Goal: Task Accomplishment & Management: Complete application form

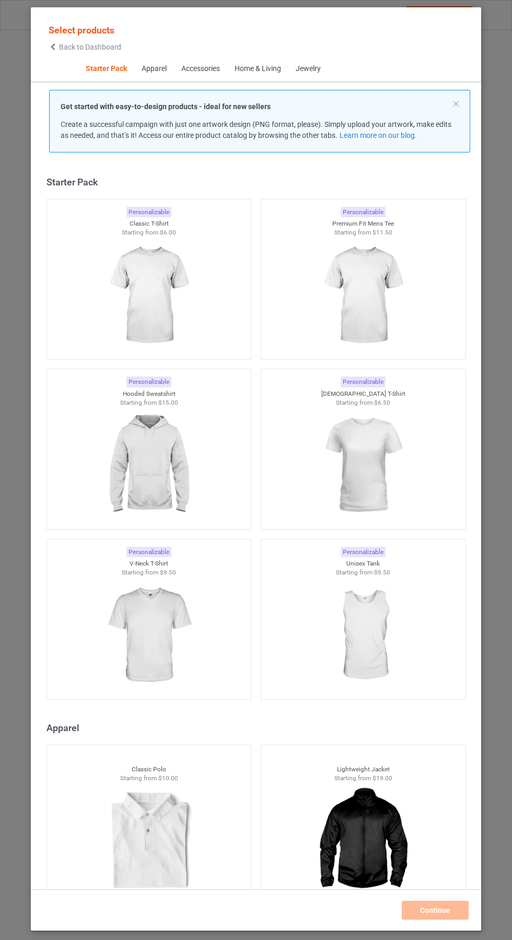
click at [164, 289] on img at bounding box center [148, 295] width 93 height 117
click at [385, 284] on img at bounding box center [362, 295] width 93 height 117
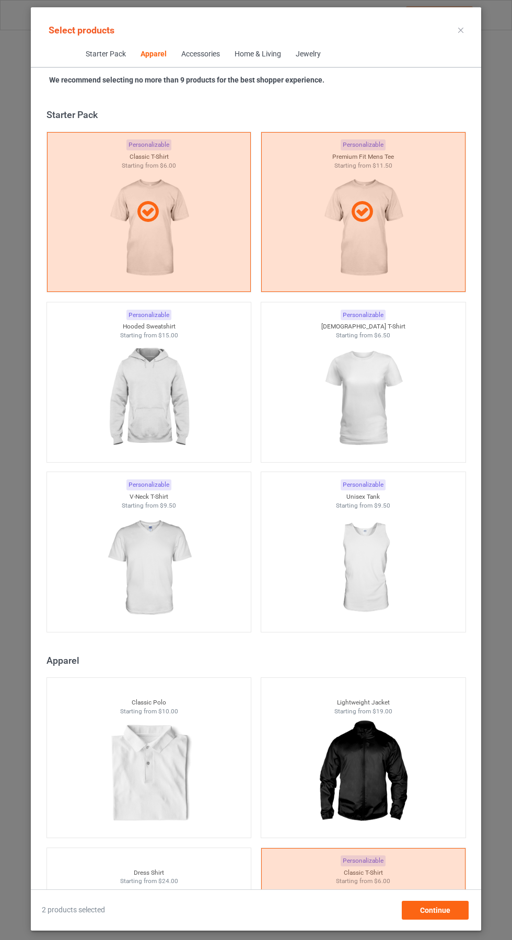
click at [173, 452] on img at bounding box center [148, 398] width 93 height 117
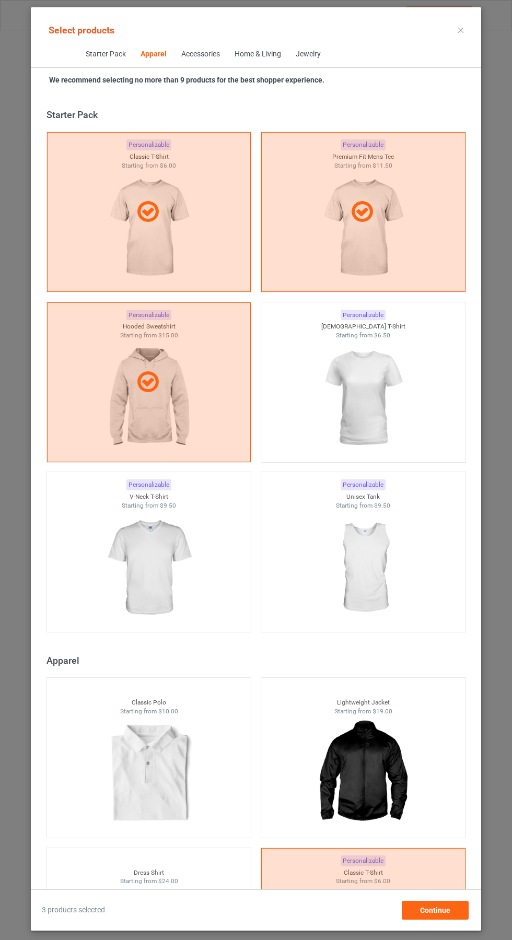
click at [390, 377] on img at bounding box center [362, 398] width 93 height 117
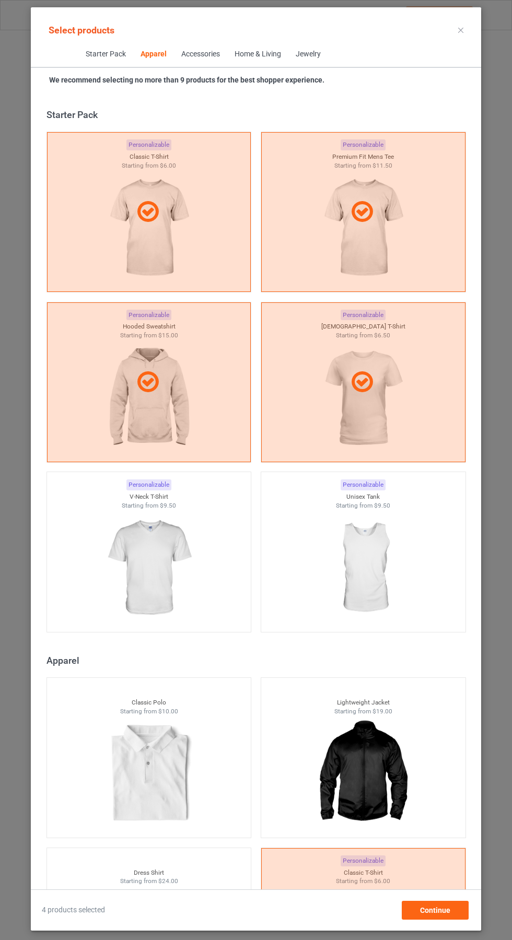
click at [184, 566] on img at bounding box center [148, 568] width 93 height 117
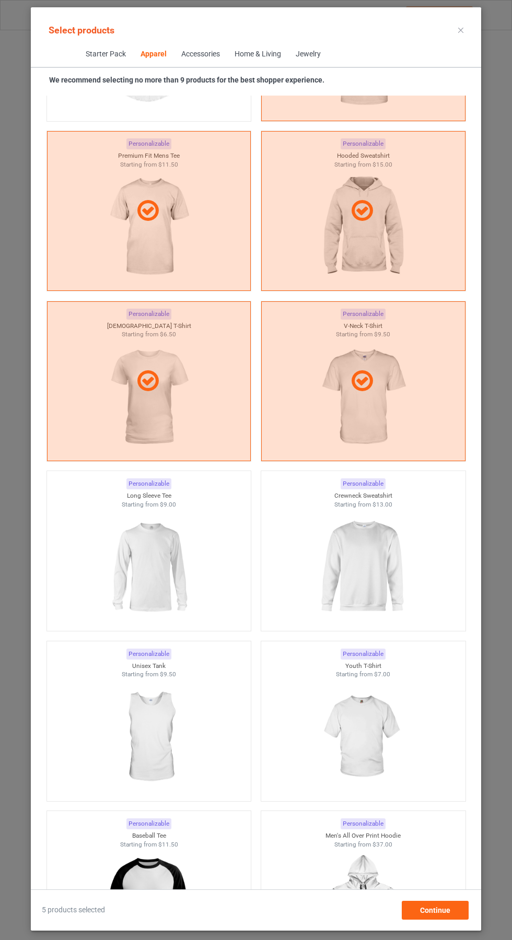
scroll to position [887, 0]
click at [397, 552] on img at bounding box center [362, 566] width 93 height 117
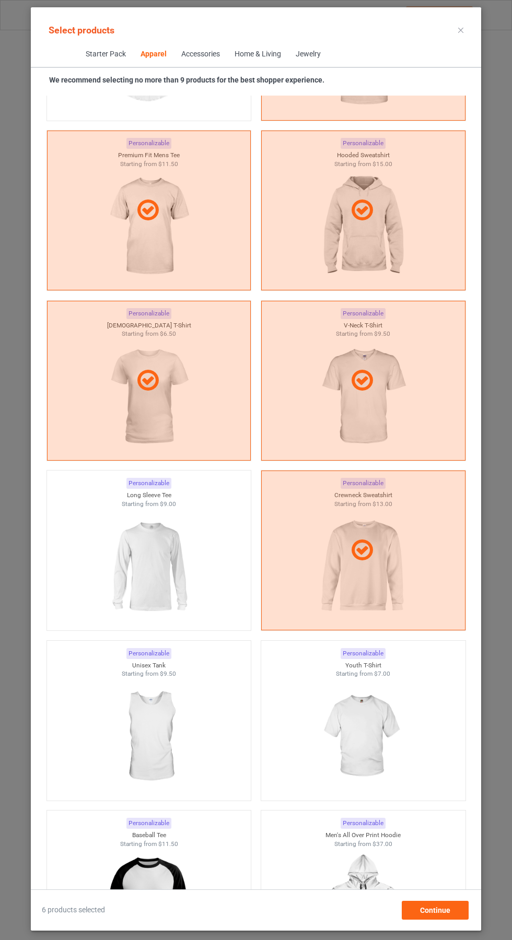
click at [167, 572] on img at bounding box center [148, 566] width 93 height 117
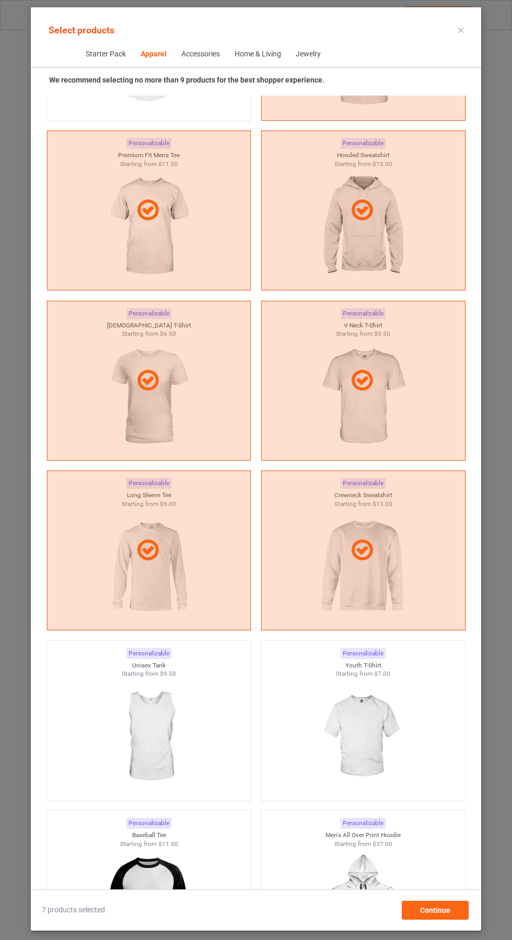
click at [461, 30] on icon at bounding box center [460, 30] width 5 height 5
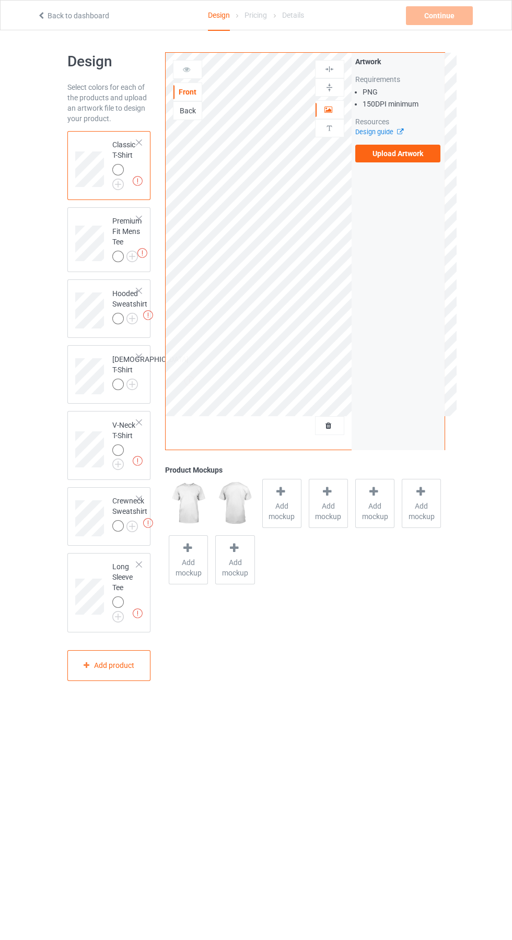
click at [413, 156] on label "Upload Artwork" at bounding box center [398, 154] width 86 height 18
click at [0, 0] on input "Upload Artwork" at bounding box center [0, 0] width 0 height 0
click at [194, 109] on div "Back" at bounding box center [187, 110] width 28 height 10
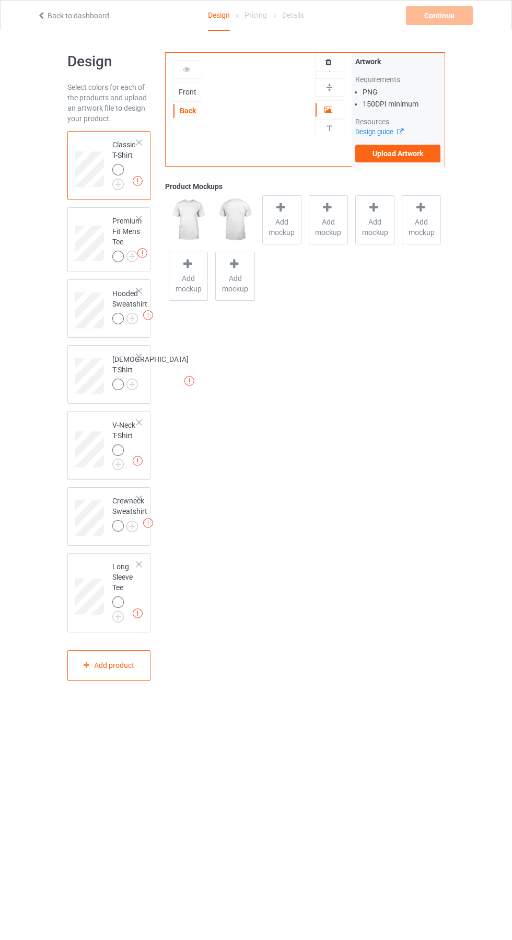
click at [418, 158] on label "Upload Artwork" at bounding box center [398, 154] width 86 height 18
click at [0, 0] on input "Upload Artwork" at bounding box center [0, 0] width 0 height 0
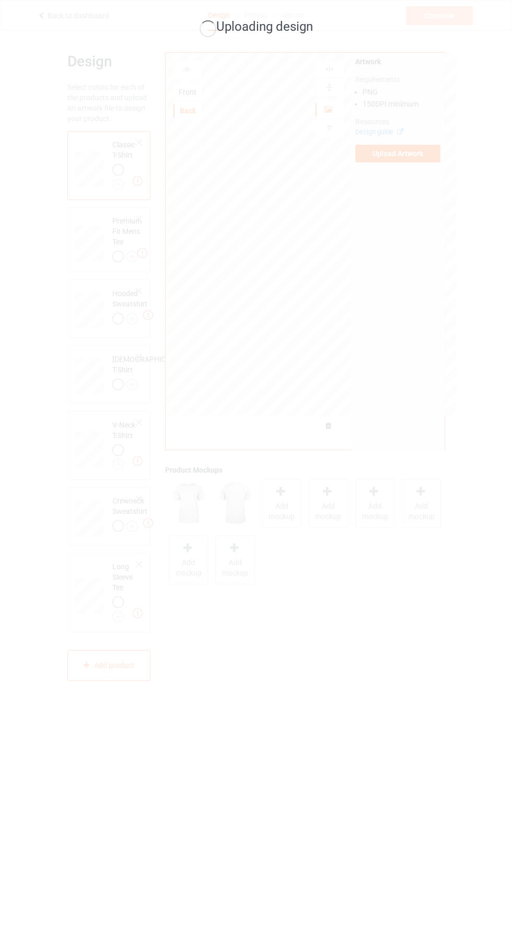
click at [466, 501] on div "Uploading design" at bounding box center [256, 470] width 512 height 940
click at [446, 533] on div "Uploading design" at bounding box center [256, 470] width 512 height 940
click at [440, 495] on div "Uploading design" at bounding box center [256, 470] width 512 height 940
click at [231, 837] on div "Uploading design" at bounding box center [256, 470] width 512 height 940
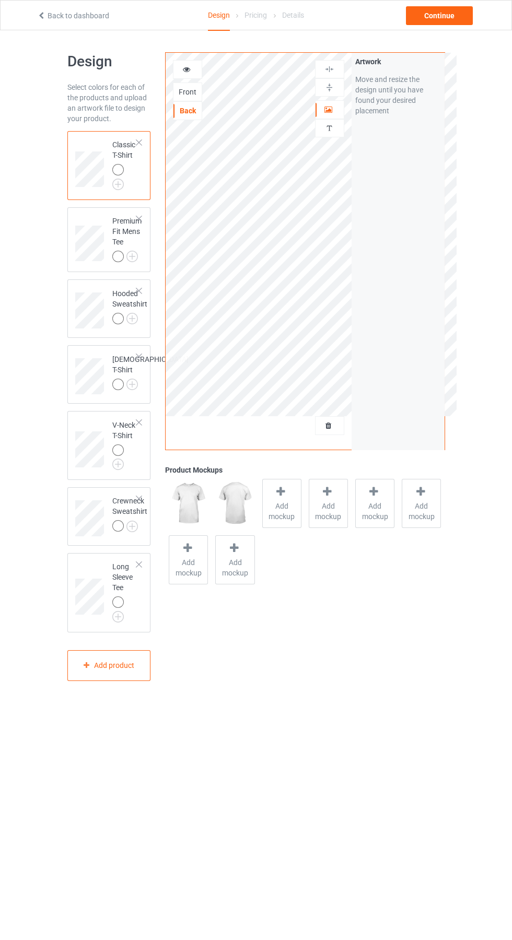
click at [0, 0] on img at bounding box center [0, 0] width 0 height 0
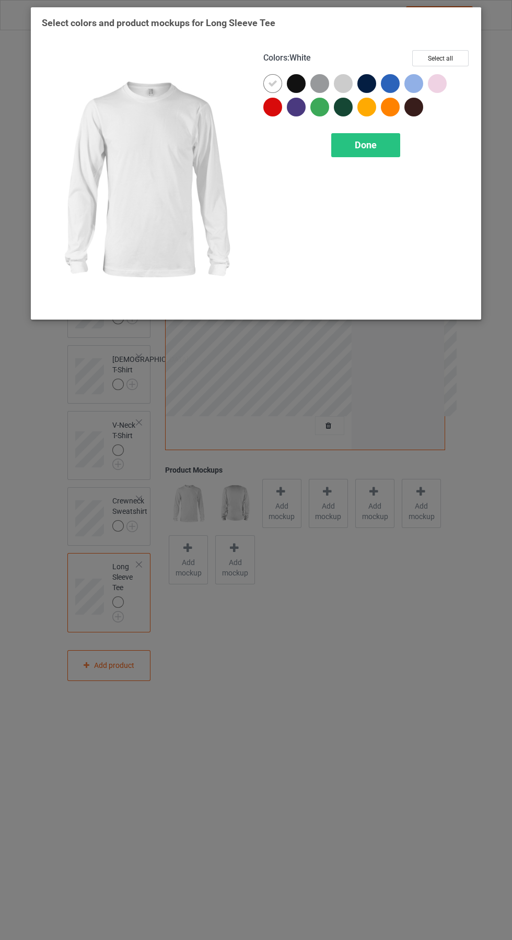
click at [419, 77] on div at bounding box center [413, 83] width 19 height 19
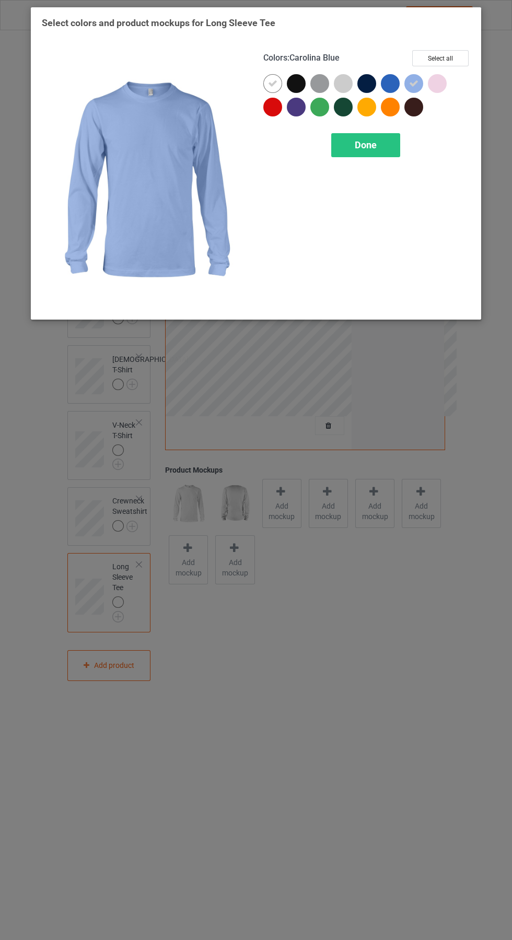
click at [390, 83] on div at bounding box center [390, 83] width 19 height 19
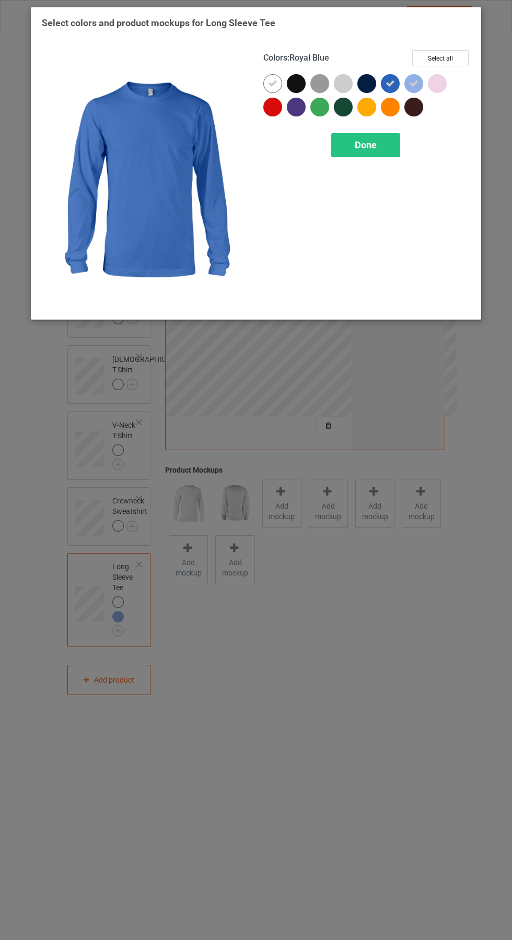
click at [273, 83] on icon at bounding box center [272, 83] width 9 height 9
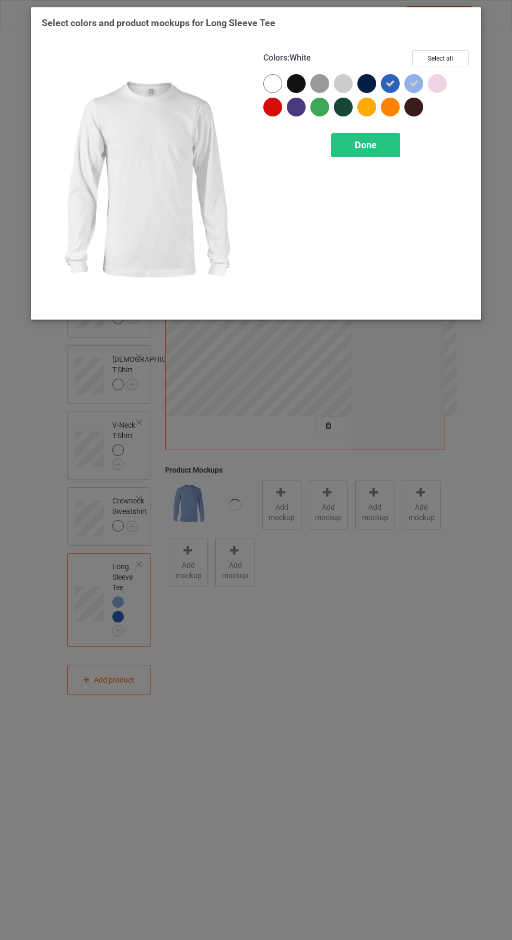
click at [383, 142] on div "Done" at bounding box center [365, 145] width 69 height 24
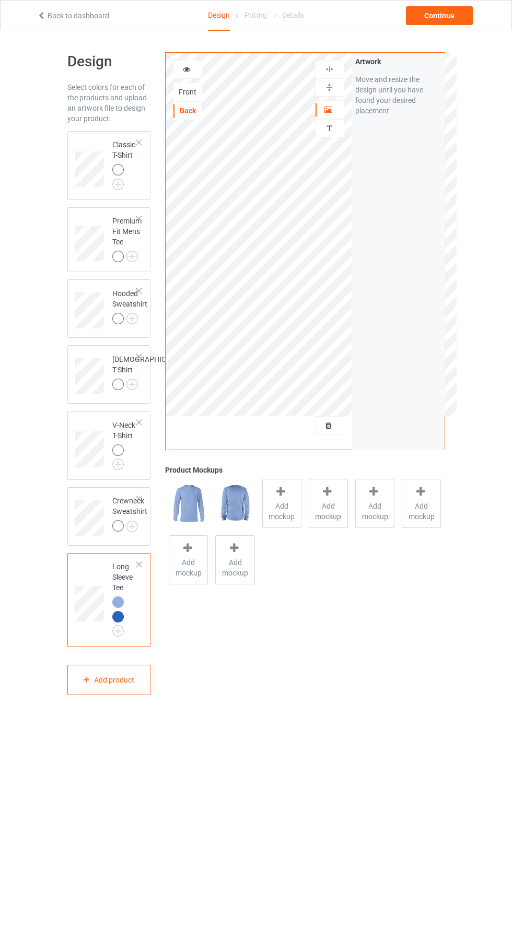
click at [0, 0] on img at bounding box center [0, 0] width 0 height 0
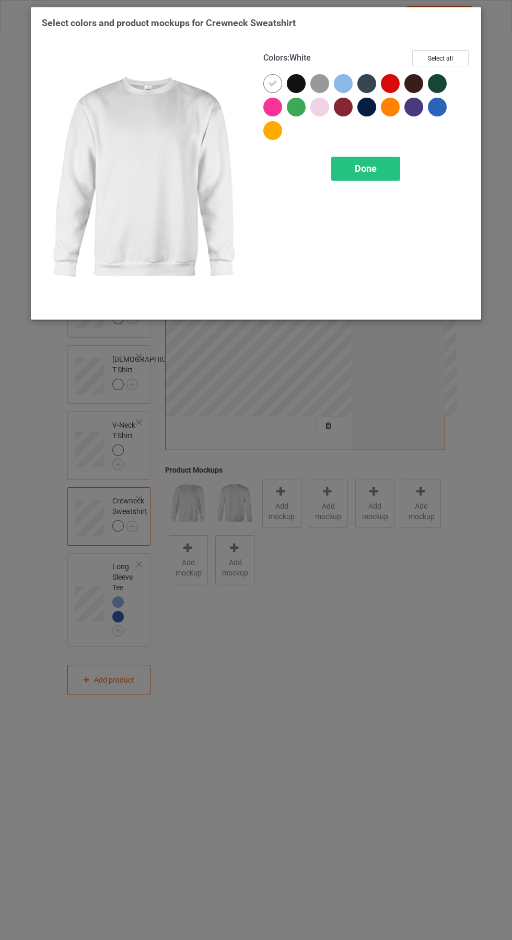
click at [345, 77] on div at bounding box center [343, 83] width 19 height 19
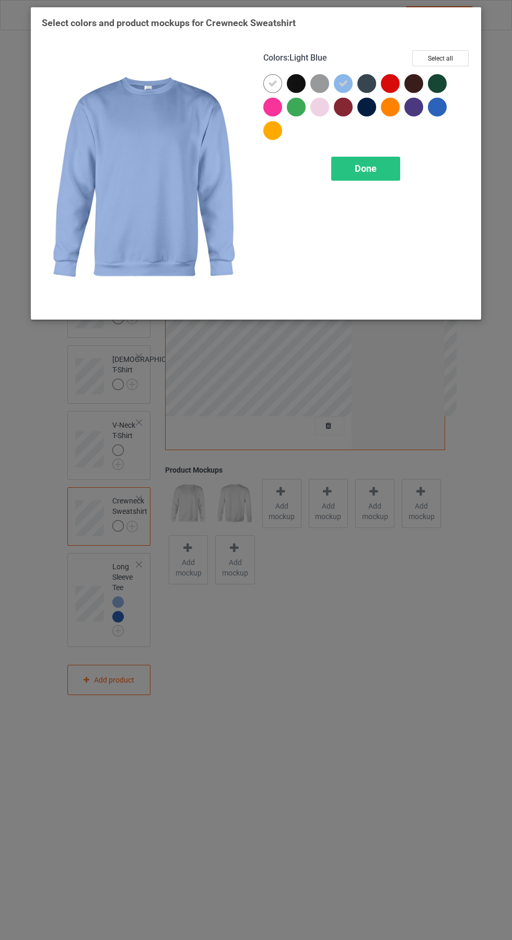
click at [446, 112] on div at bounding box center [440, 110] width 24 height 24
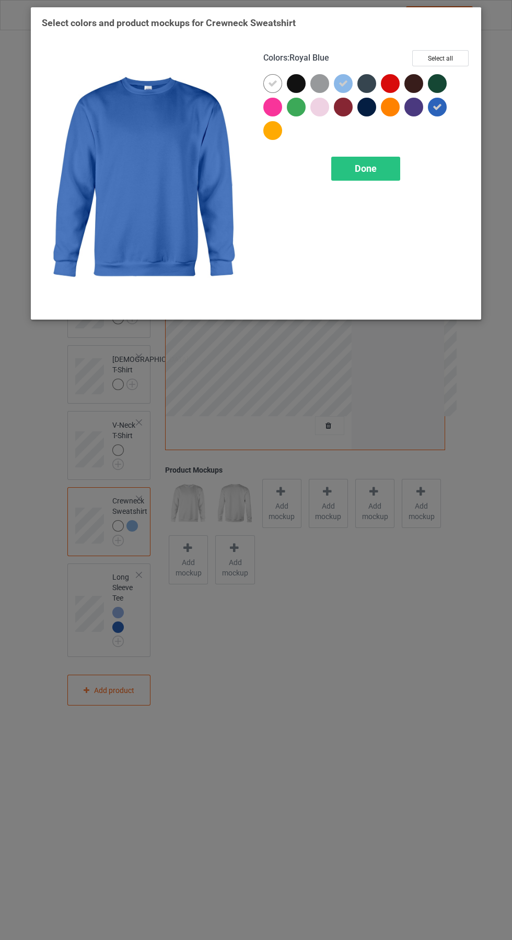
click at [278, 78] on div at bounding box center [272, 83] width 19 height 19
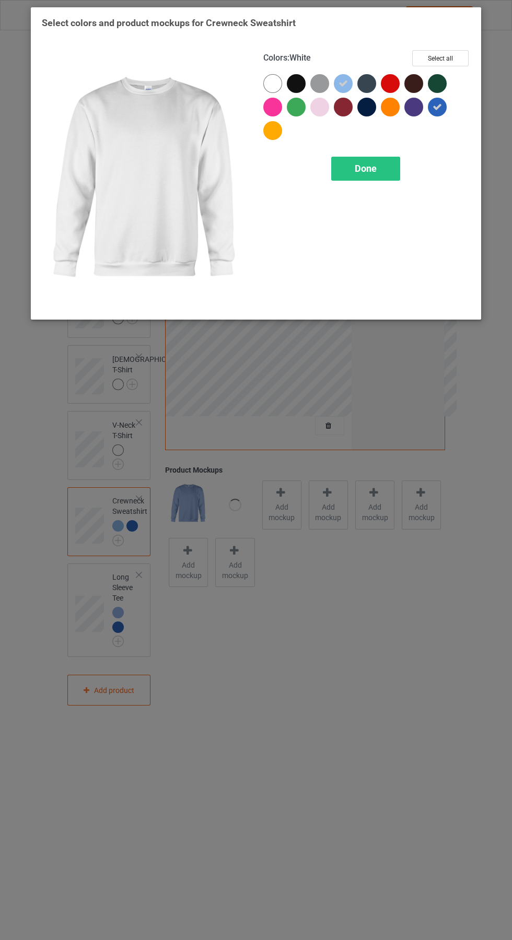
click at [366, 168] on span "Done" at bounding box center [366, 168] width 22 height 11
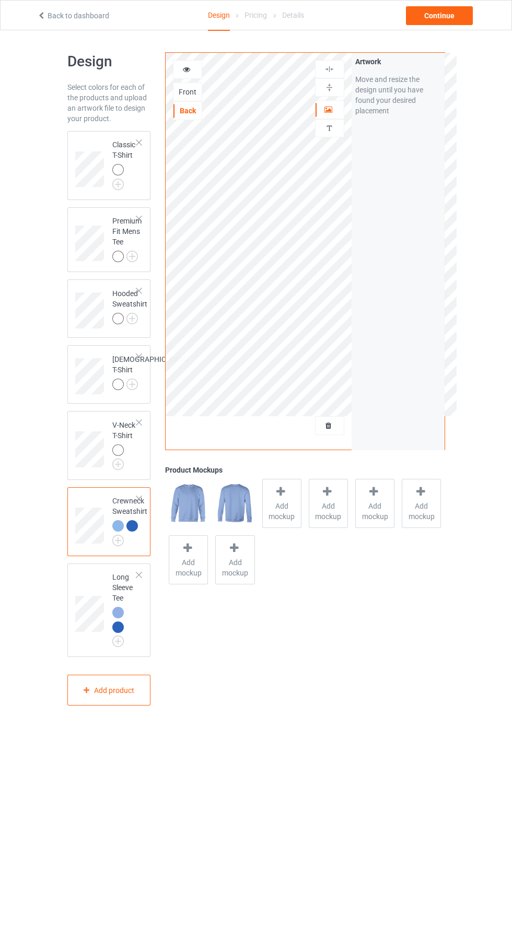
click at [0, 0] on img at bounding box center [0, 0] width 0 height 0
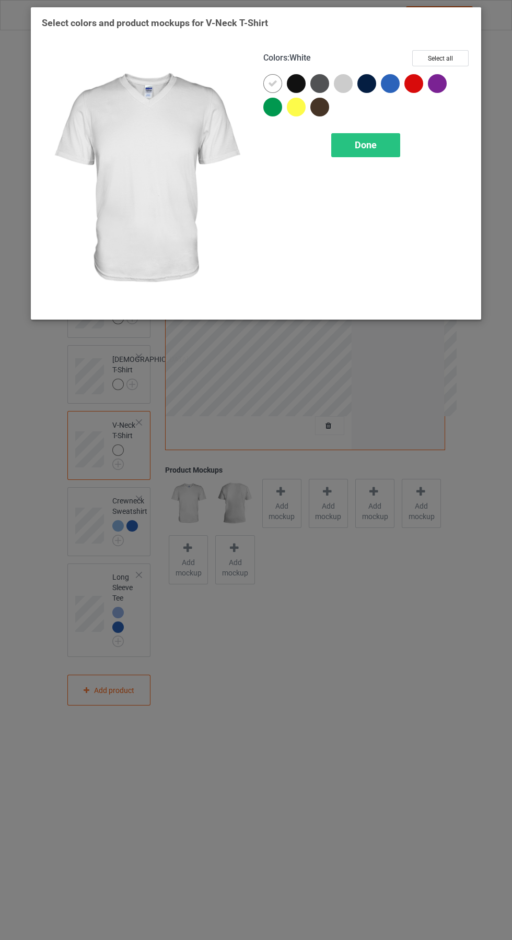
click at [400, 81] on div at bounding box center [393, 86] width 24 height 24
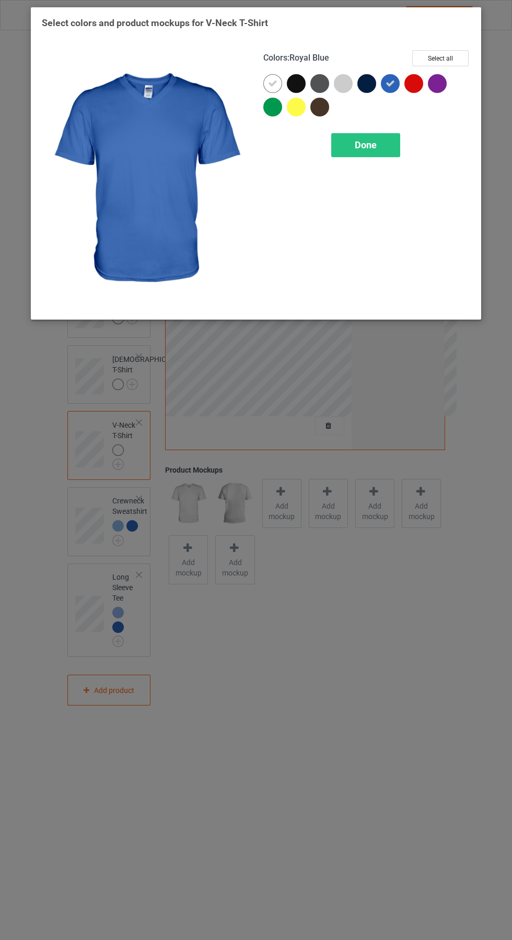
click at [273, 83] on icon at bounding box center [272, 83] width 9 height 9
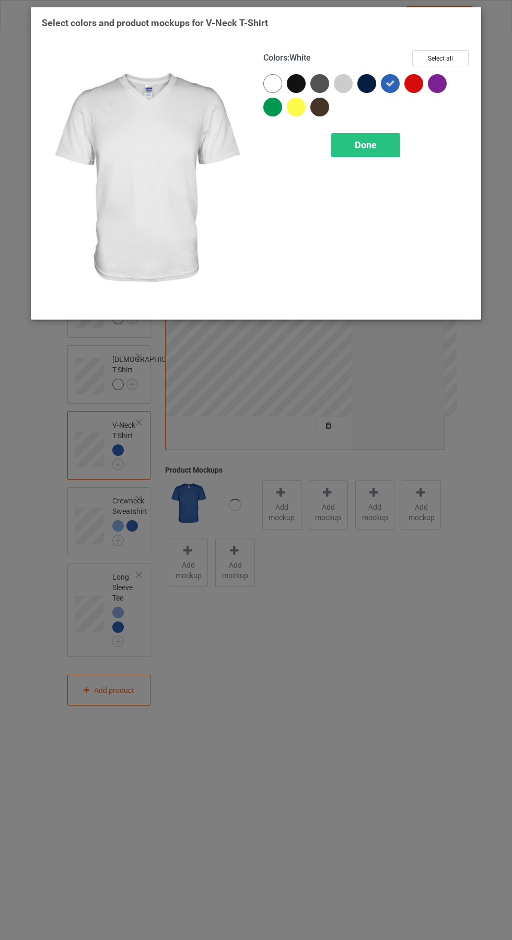
click at [383, 135] on div "Done" at bounding box center [365, 145] width 69 height 24
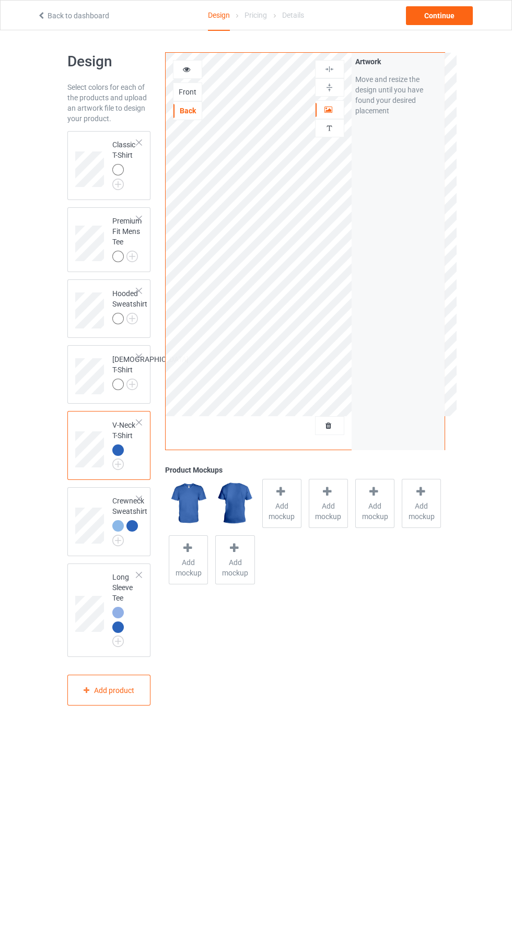
click at [0, 0] on img at bounding box center [0, 0] width 0 height 0
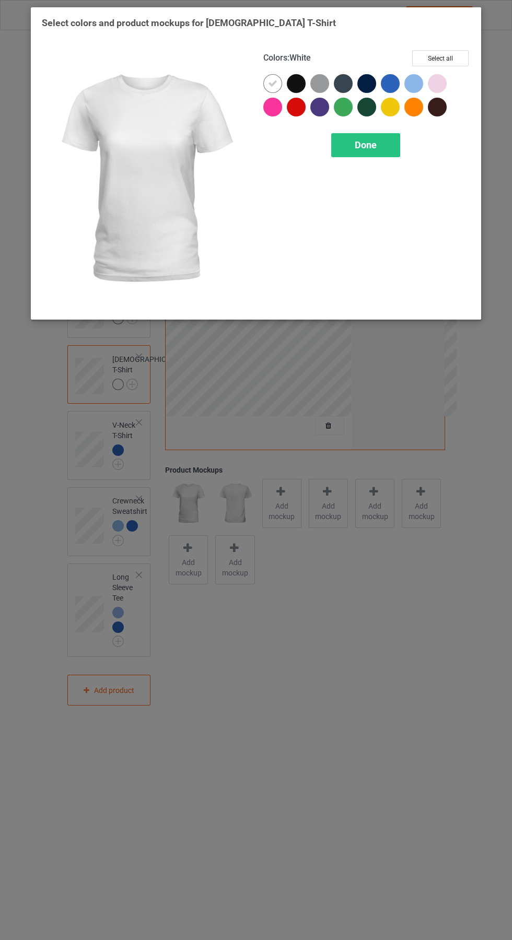
click at [422, 76] on div at bounding box center [416, 86] width 24 height 24
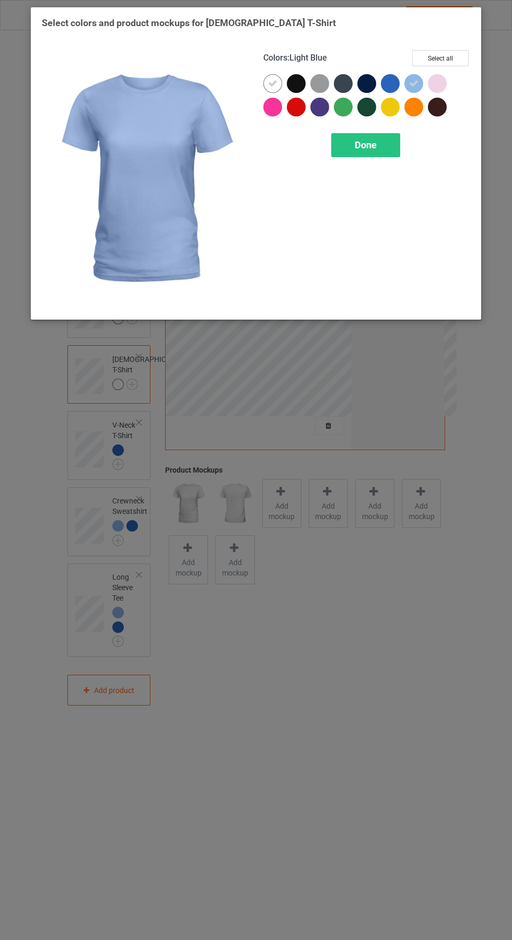
click at [395, 74] on div at bounding box center [393, 86] width 24 height 24
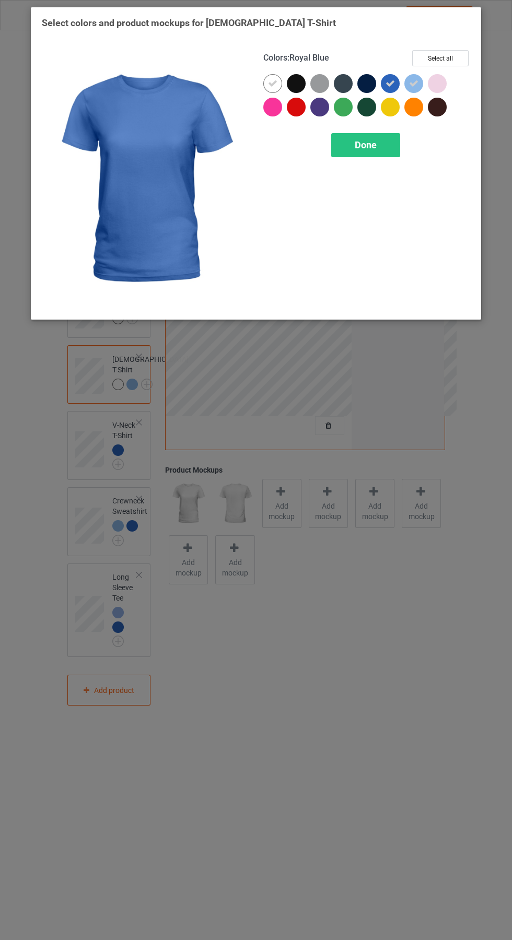
click at [271, 74] on div at bounding box center [272, 83] width 19 height 19
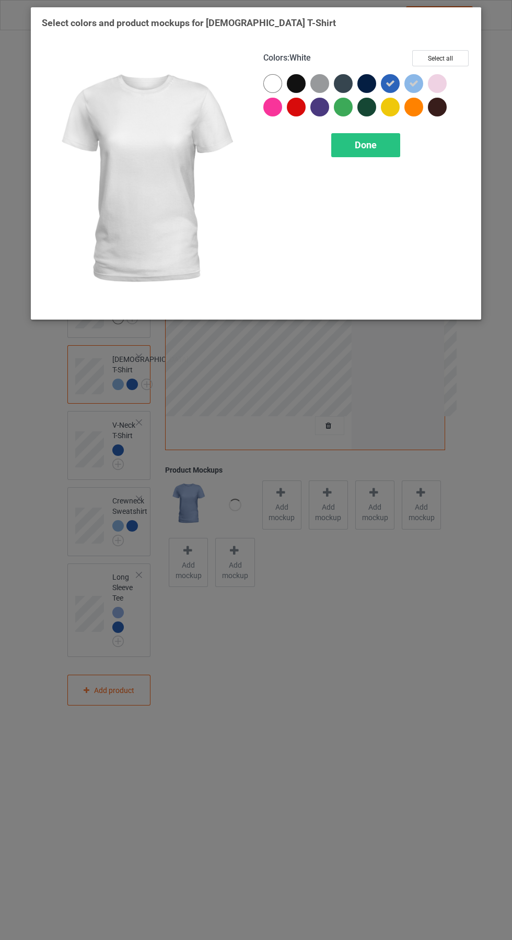
click at [393, 153] on div "Done" at bounding box center [365, 145] width 69 height 24
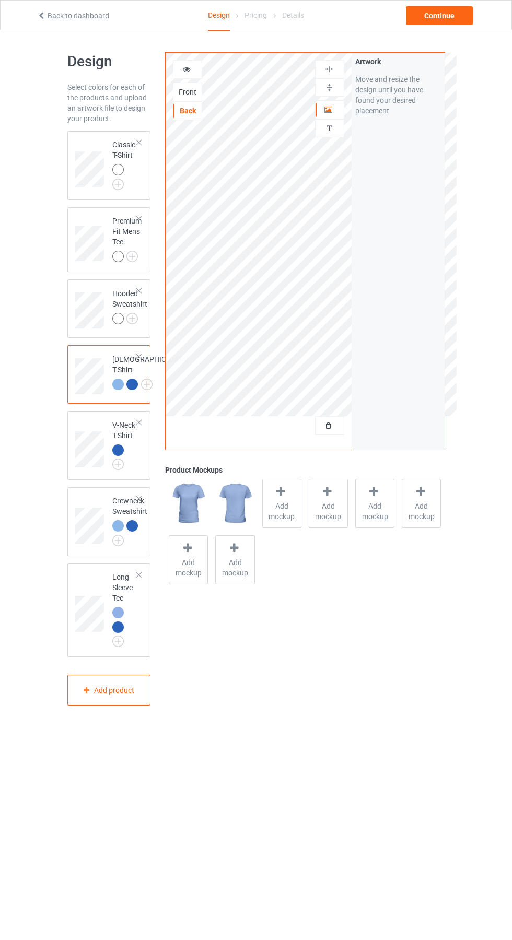
click at [0, 0] on img at bounding box center [0, 0] width 0 height 0
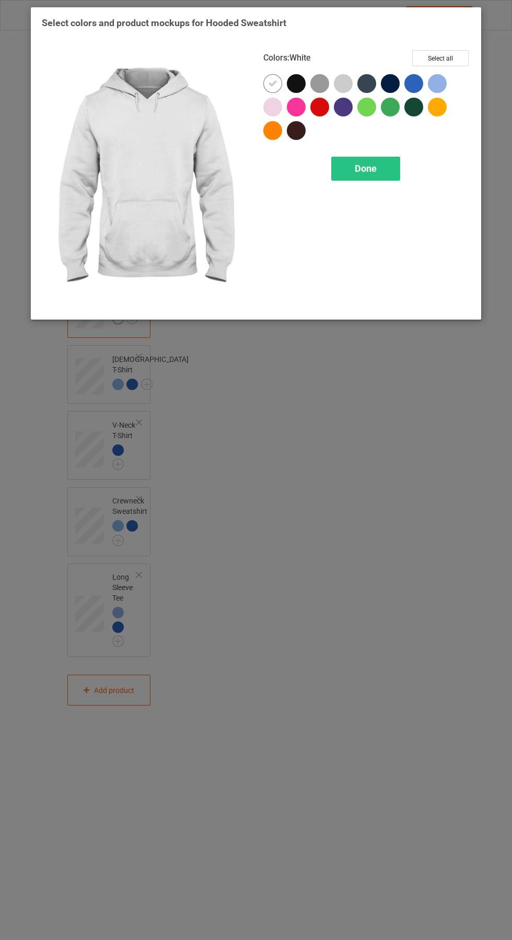
click at [445, 76] on div at bounding box center [440, 86] width 24 height 24
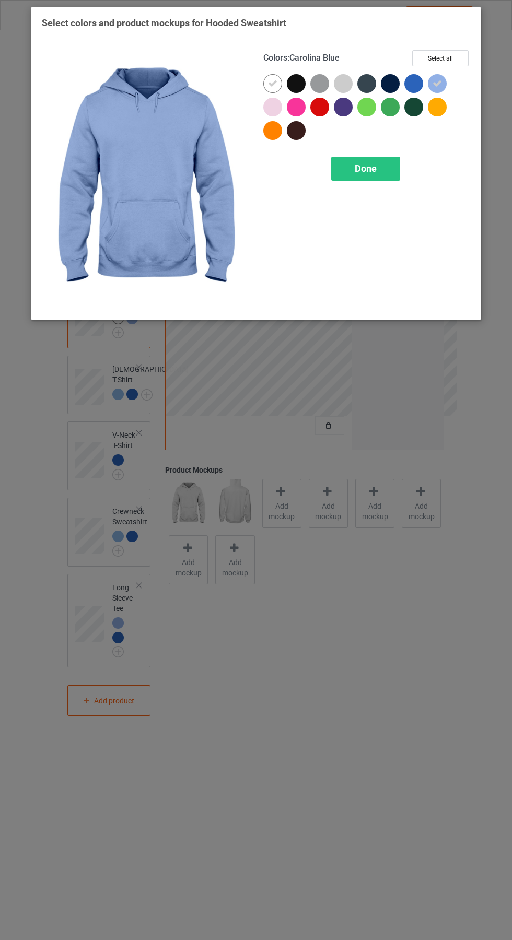
click at [422, 78] on div at bounding box center [416, 86] width 24 height 24
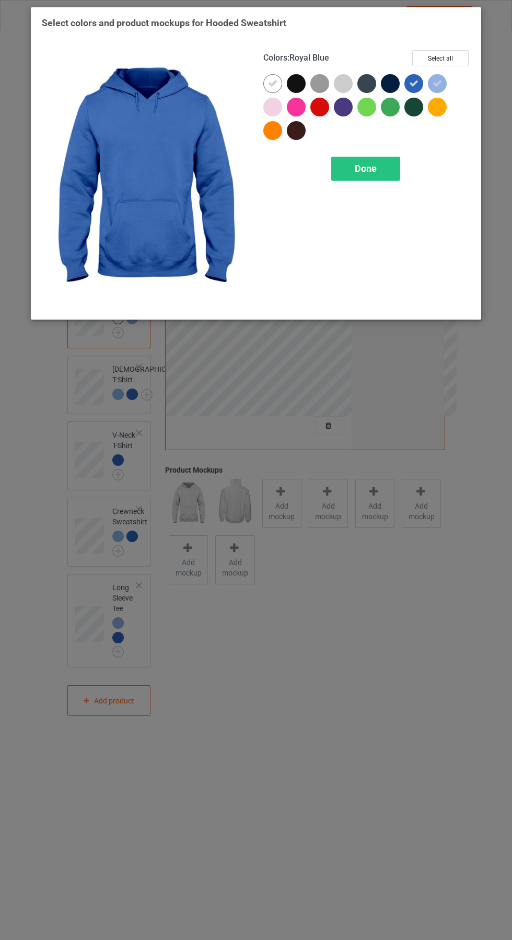
click at [275, 76] on div at bounding box center [272, 83] width 19 height 19
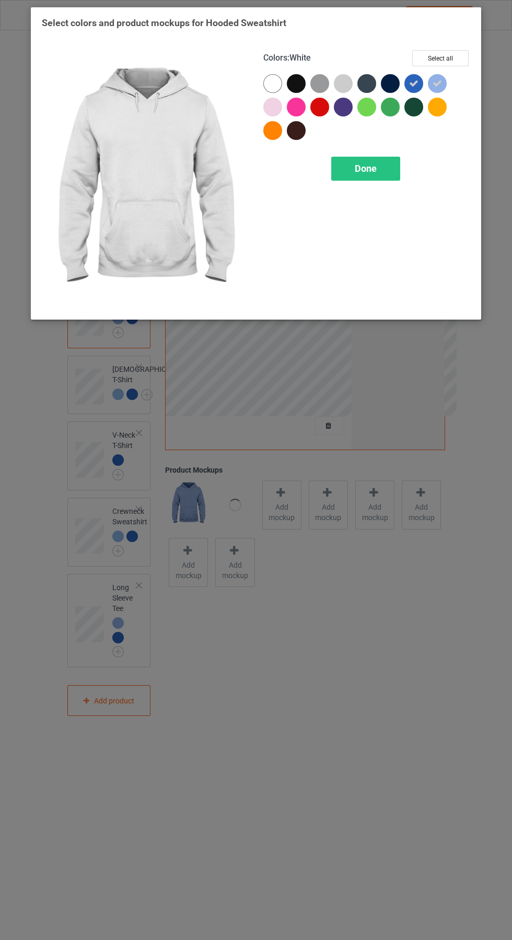
click at [369, 166] on span "Done" at bounding box center [366, 168] width 22 height 11
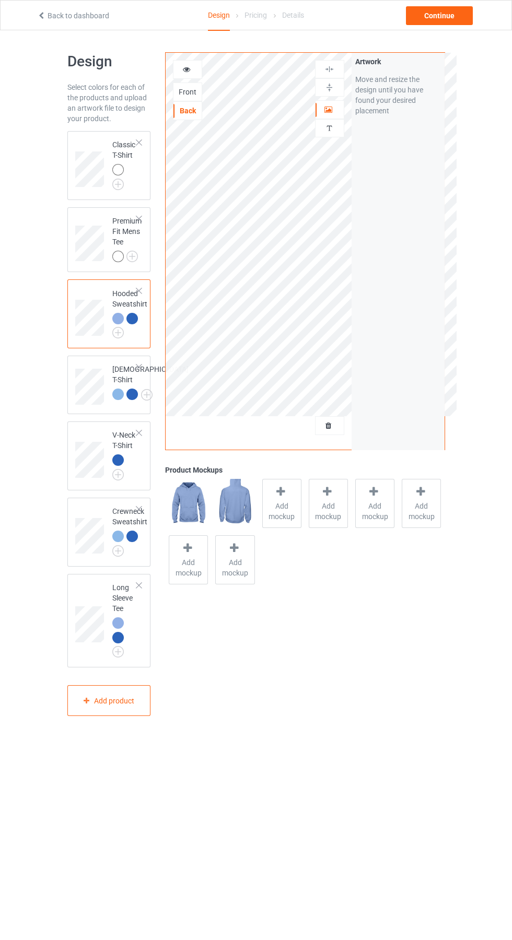
click at [0, 0] on img at bounding box center [0, 0] width 0 height 0
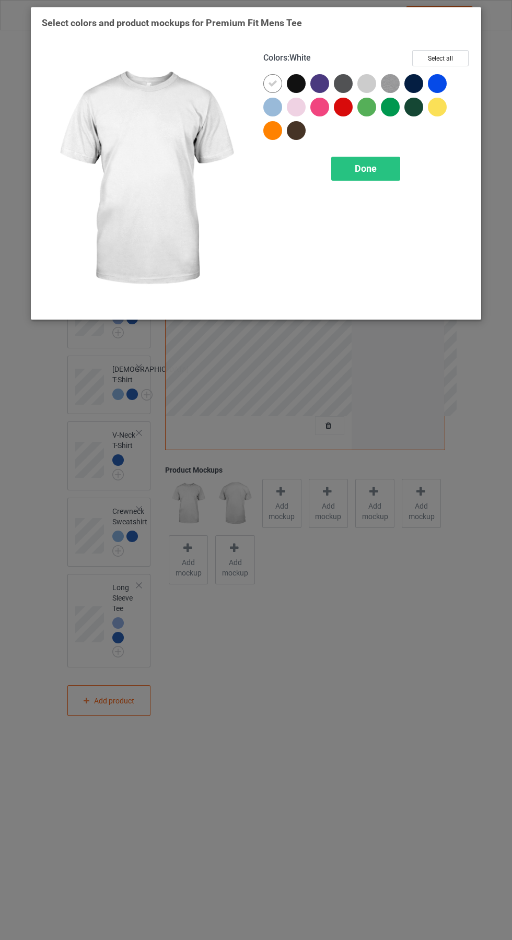
click at [280, 101] on div at bounding box center [272, 107] width 19 height 19
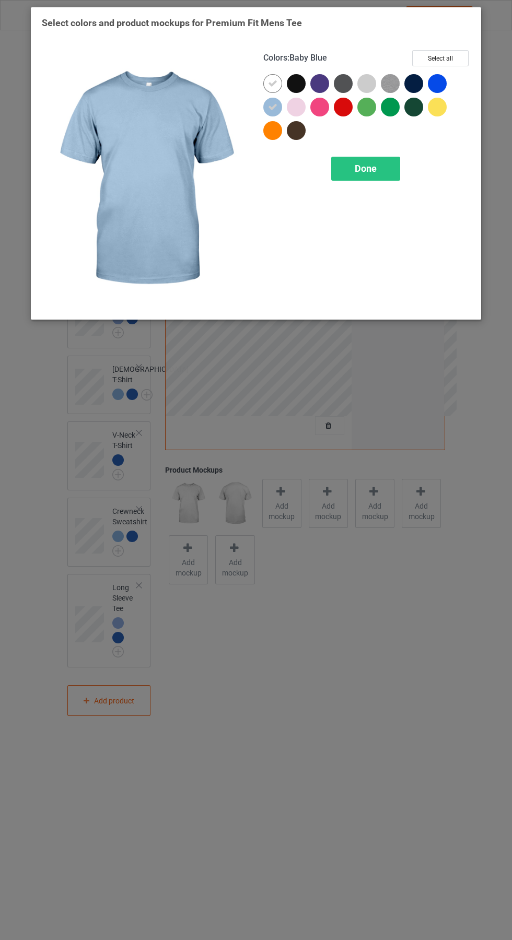
click at [279, 74] on div at bounding box center [275, 86] width 24 height 24
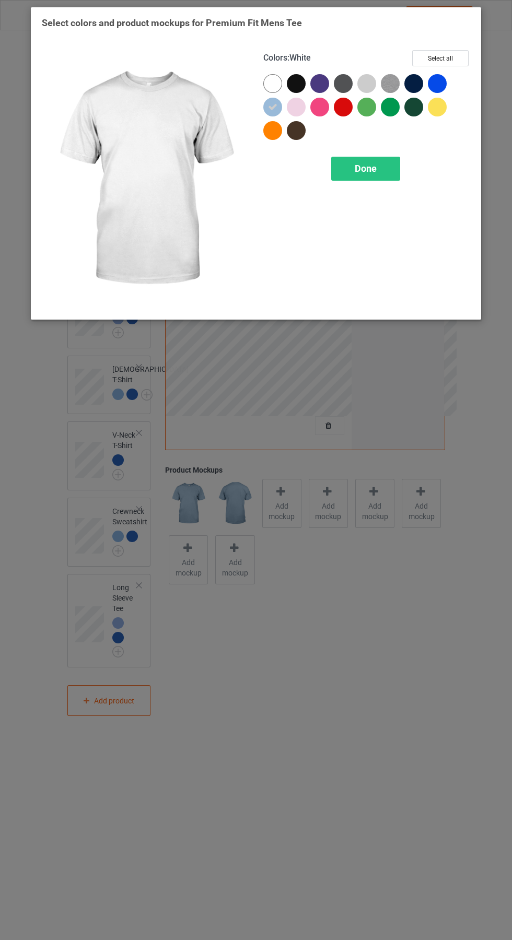
click at [448, 77] on div at bounding box center [440, 86] width 24 height 24
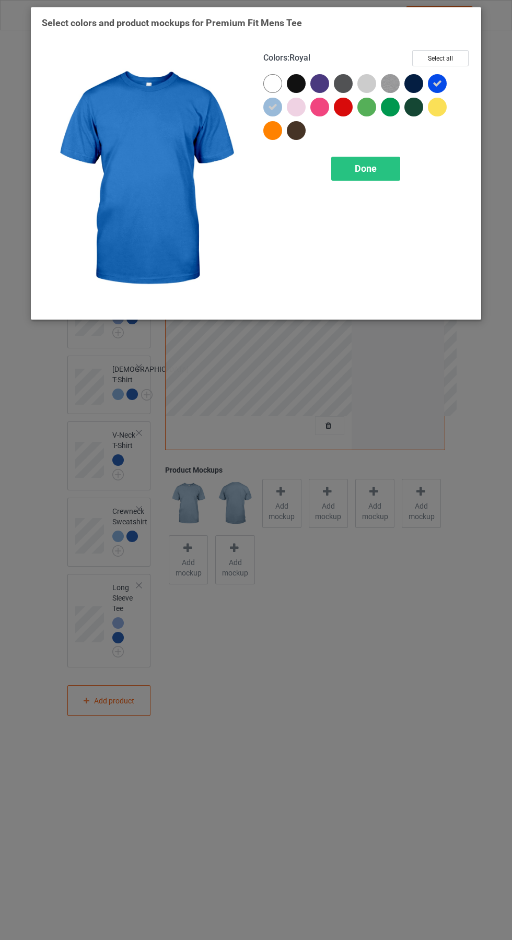
click at [375, 173] on span "Done" at bounding box center [366, 168] width 22 height 11
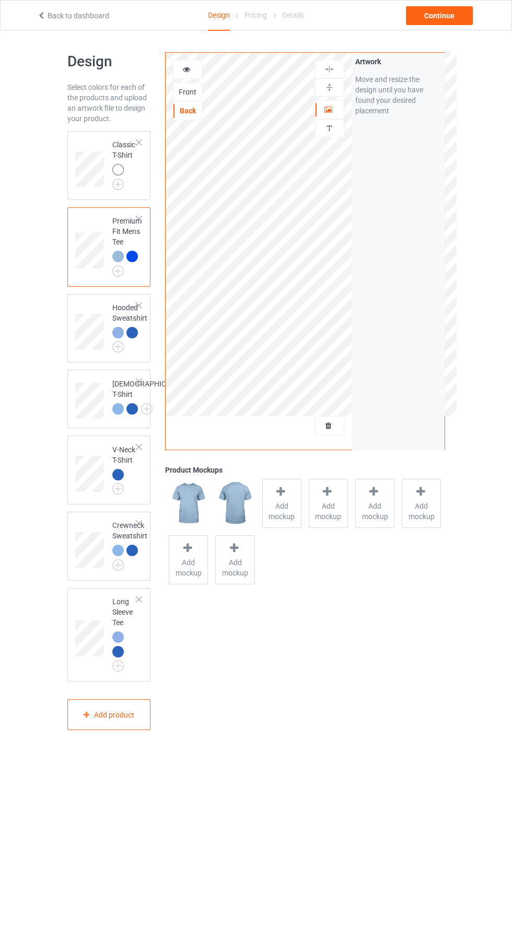
click at [0, 0] on img at bounding box center [0, 0] width 0 height 0
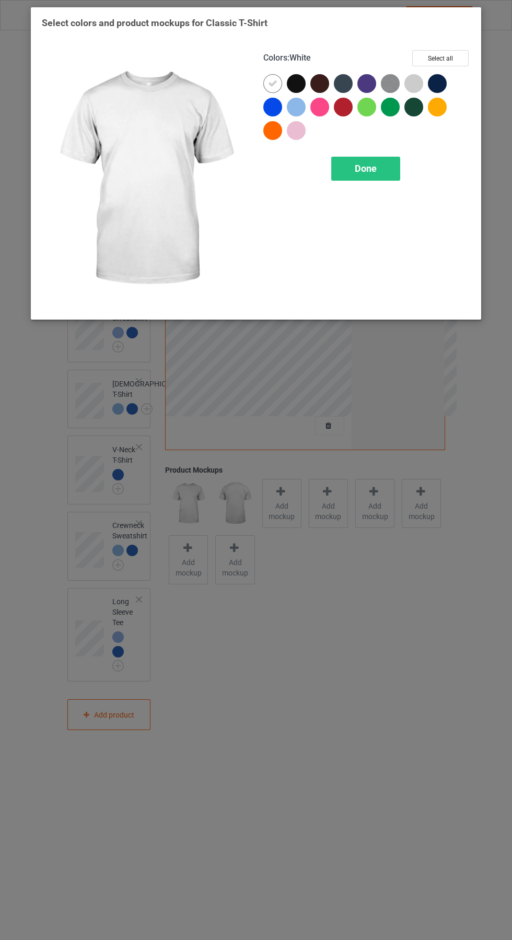
click at [304, 107] on div at bounding box center [296, 107] width 19 height 19
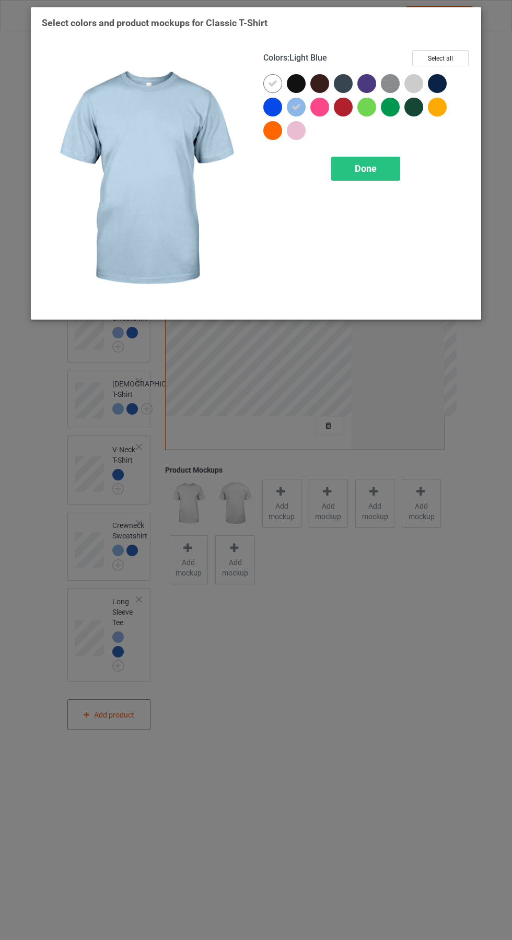
click at [284, 105] on div at bounding box center [275, 110] width 24 height 24
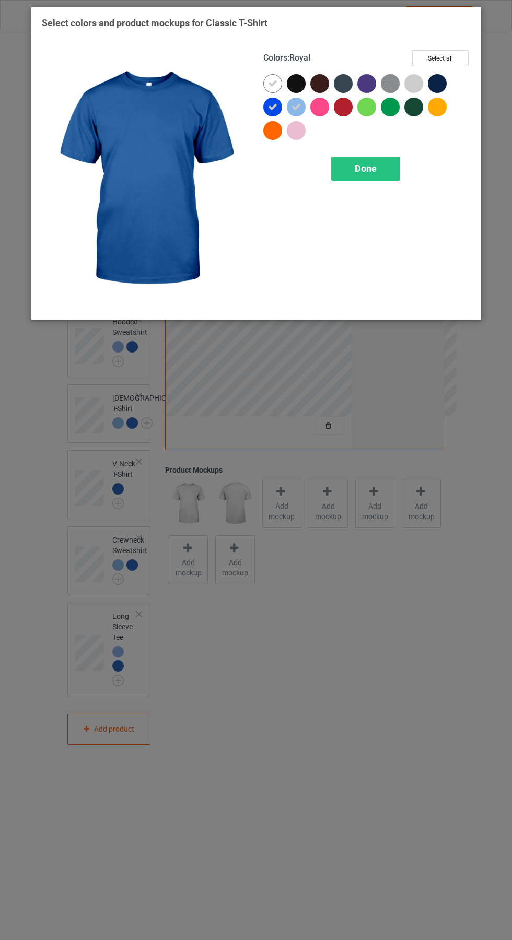
click at [277, 79] on icon at bounding box center [272, 83] width 9 height 9
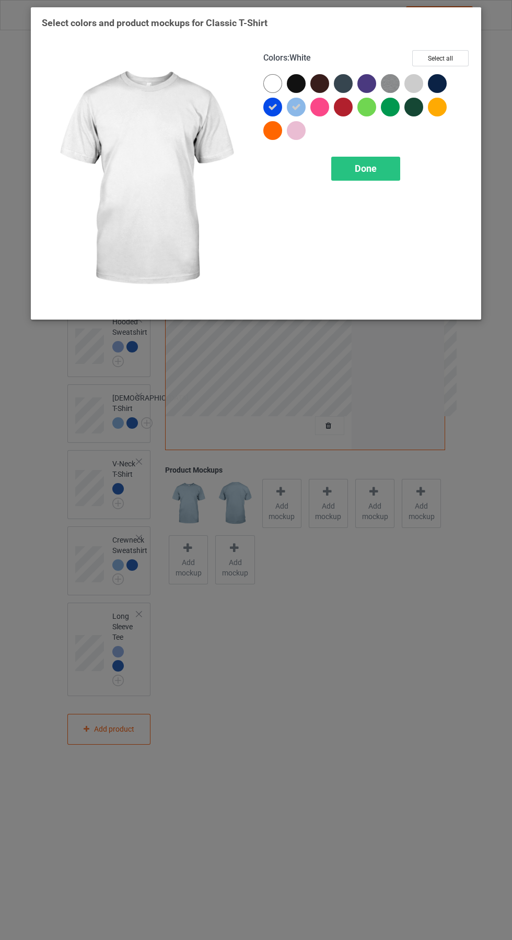
click at [384, 170] on div "Done" at bounding box center [365, 169] width 69 height 24
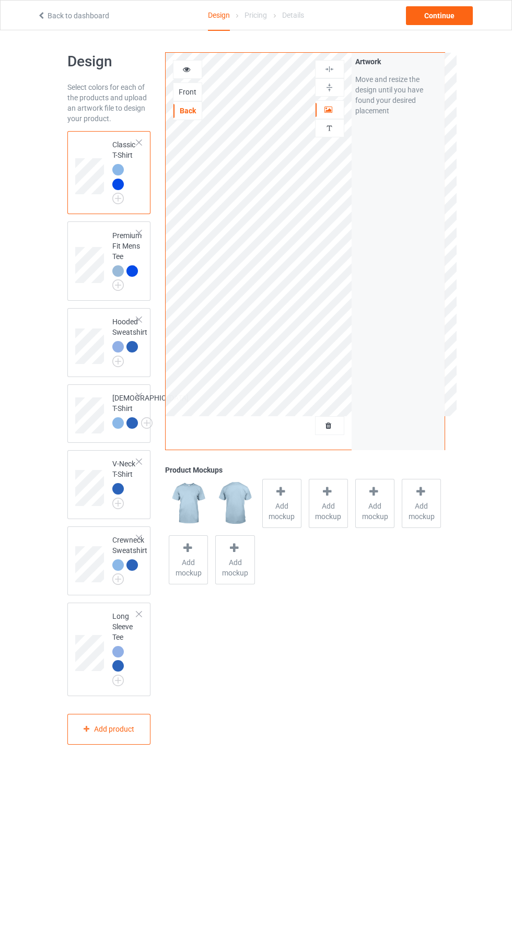
click at [282, 516] on span "Add mockup" at bounding box center [282, 511] width 38 height 21
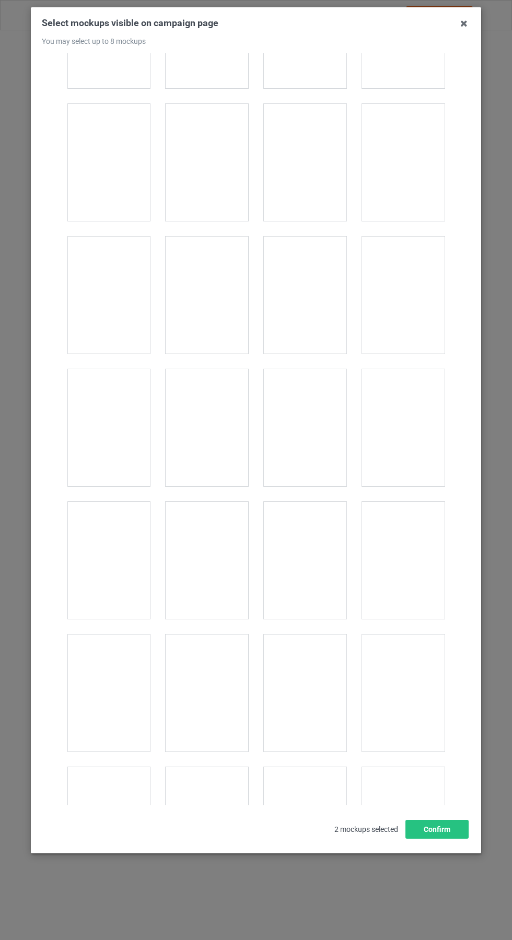
scroll to position [3545, 0]
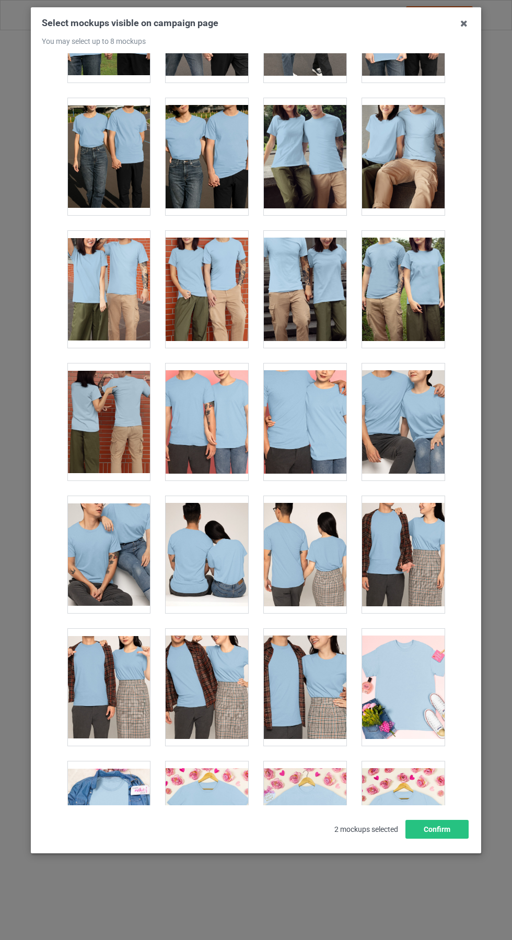
click at [213, 524] on div at bounding box center [207, 554] width 83 height 117
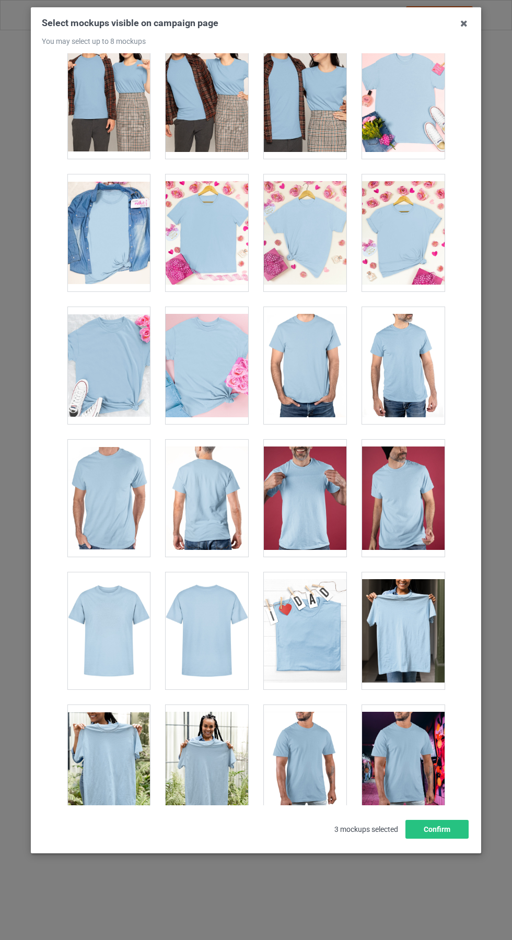
scroll to position [4176, 0]
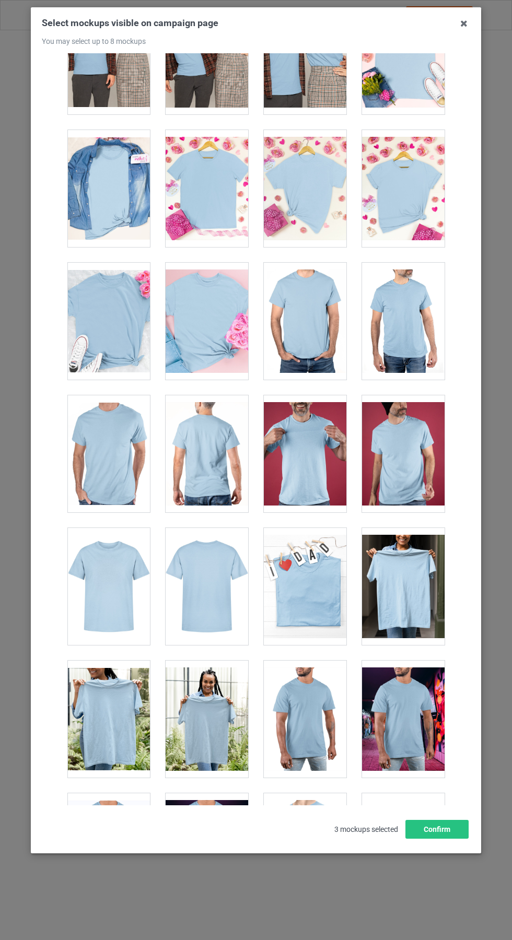
click at [217, 552] on div at bounding box center [207, 586] width 83 height 117
click at [464, 26] on icon at bounding box center [463, 23] width 17 height 17
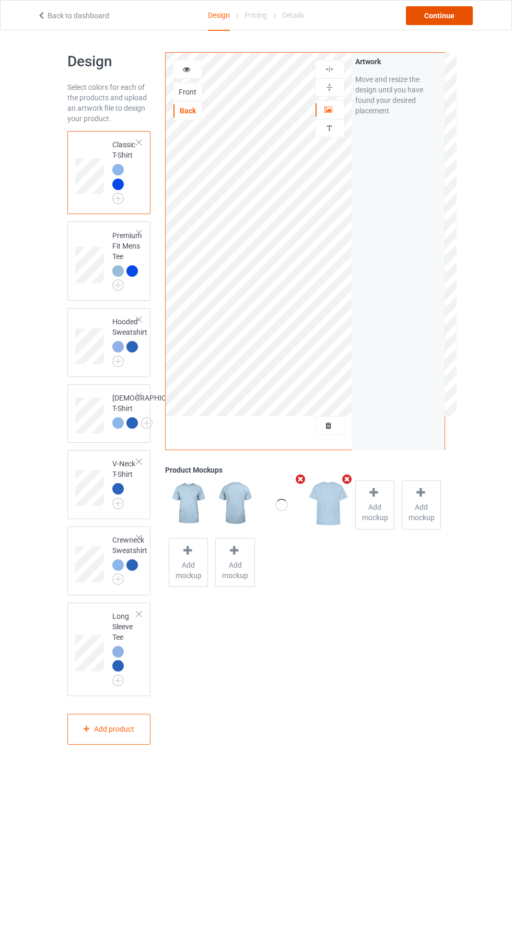
click at [458, 18] on div "Continue" at bounding box center [439, 15] width 67 height 19
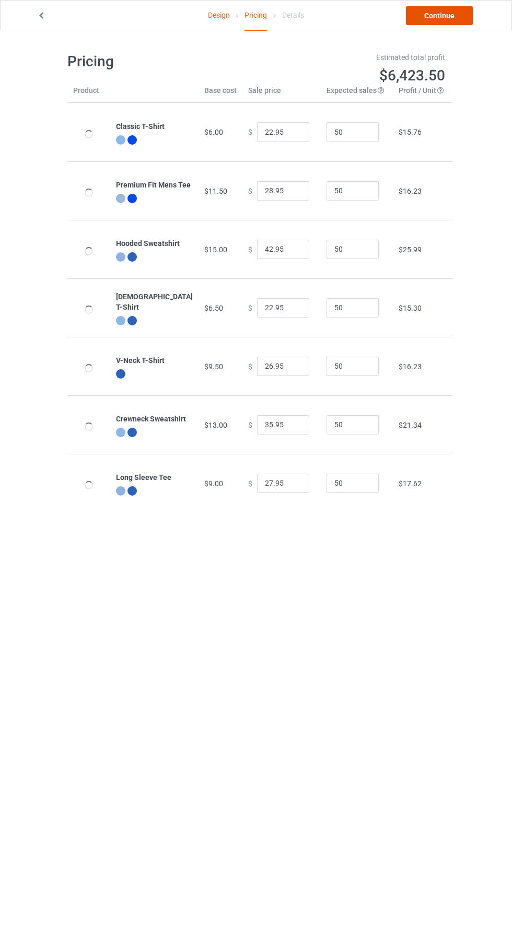
click at [441, 24] on link "Continue" at bounding box center [439, 15] width 67 height 19
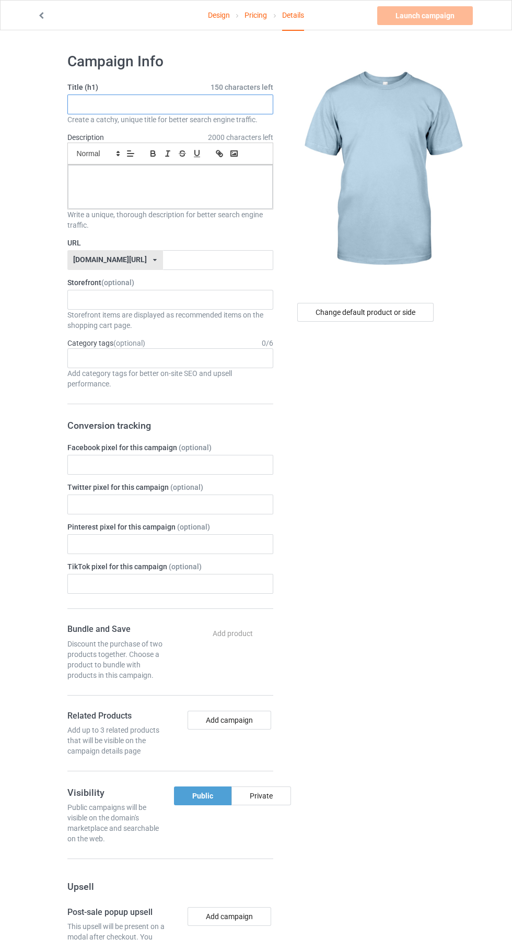
click at [131, 101] on input "text" at bounding box center [170, 105] width 206 height 20
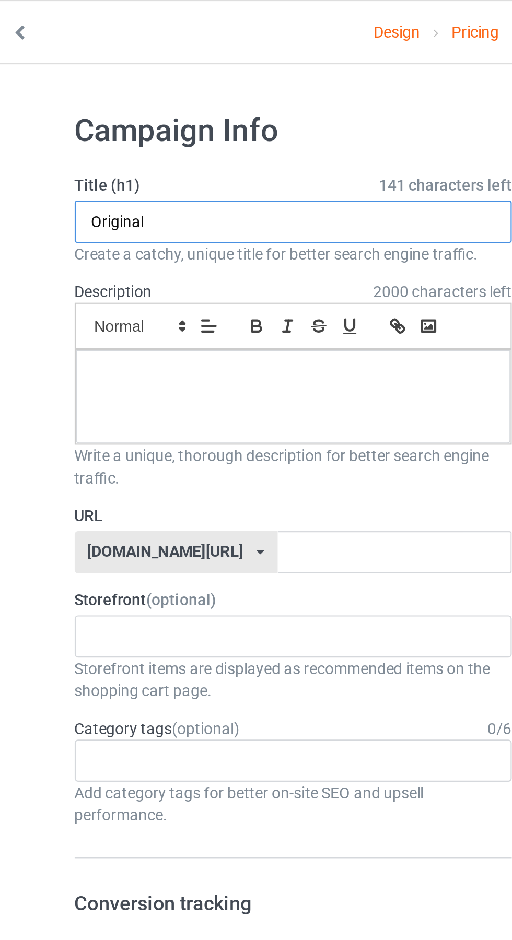
type input "Original"
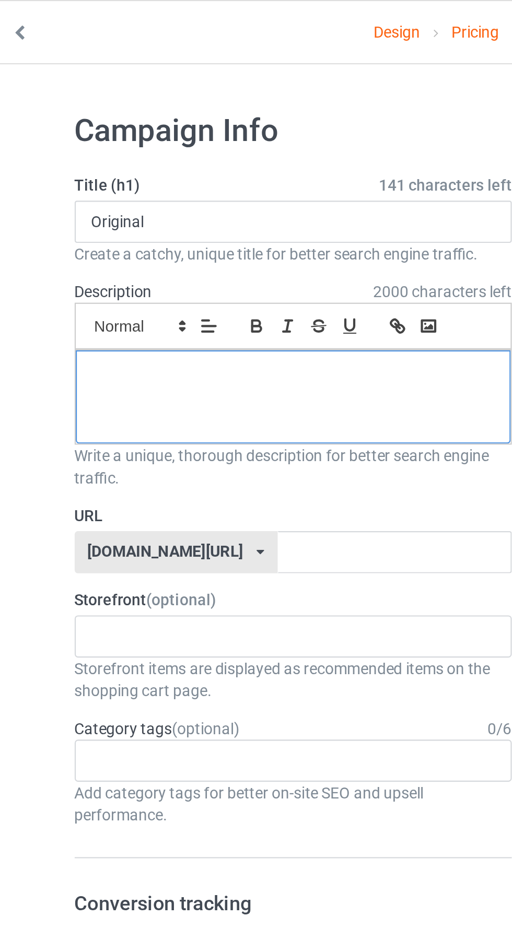
click at [145, 186] on div at bounding box center [170, 187] width 205 height 44
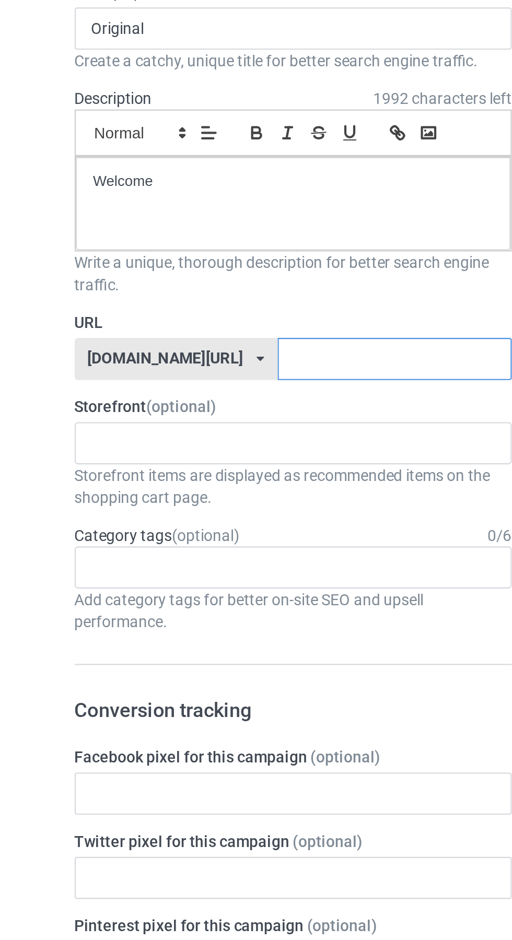
click at [173, 262] on input "text" at bounding box center [218, 260] width 110 height 20
type input "Fsy"
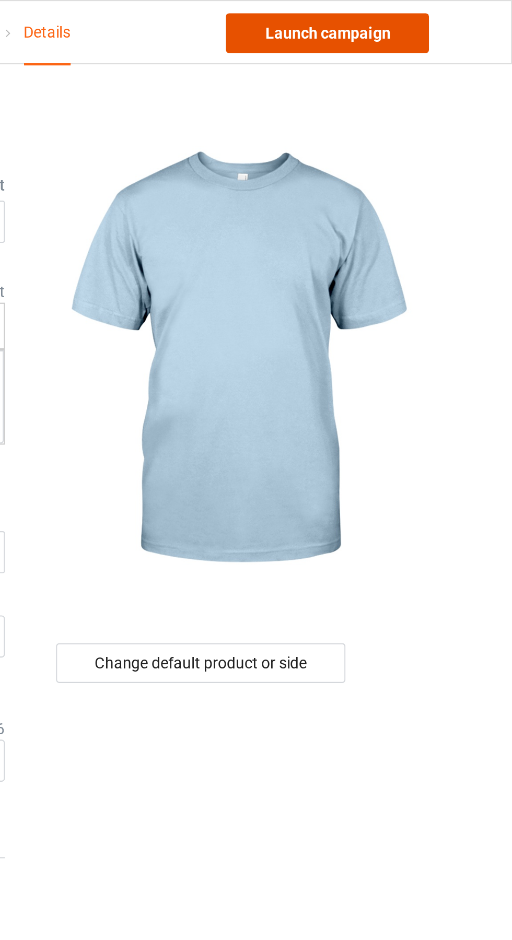
click at [445, 16] on link "Launch campaign" at bounding box center [425, 15] width 96 height 19
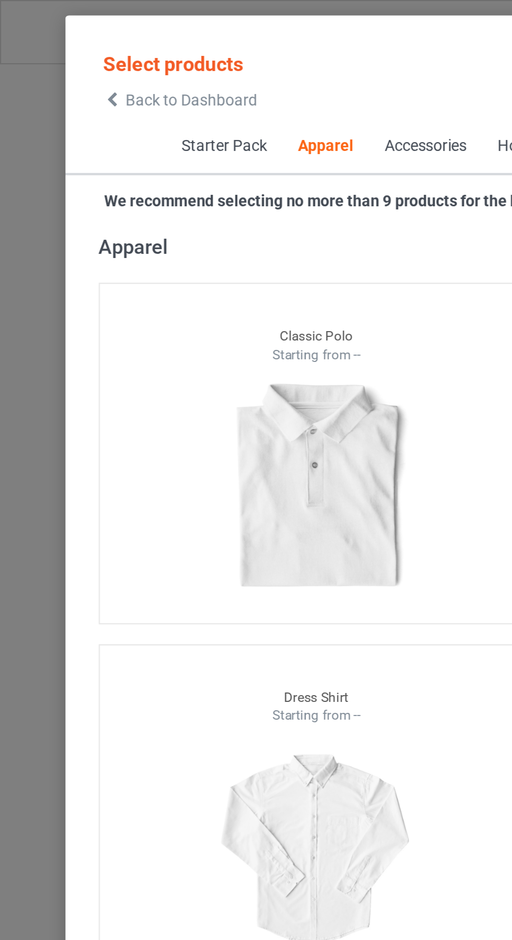
click at [53, 47] on icon at bounding box center [53, 46] width 9 height 7
